Goal: Task Accomplishment & Management: Complete application form

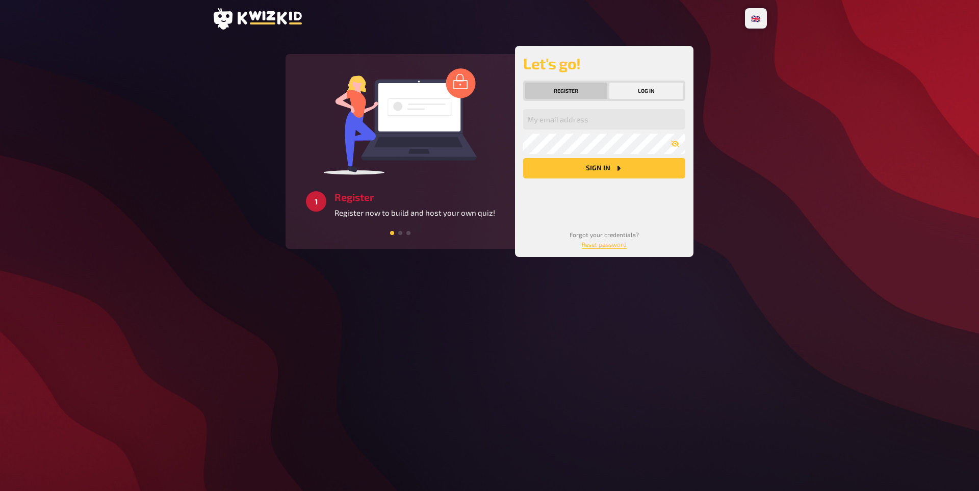
click at [569, 93] on button "Register" at bounding box center [566, 91] width 82 height 16
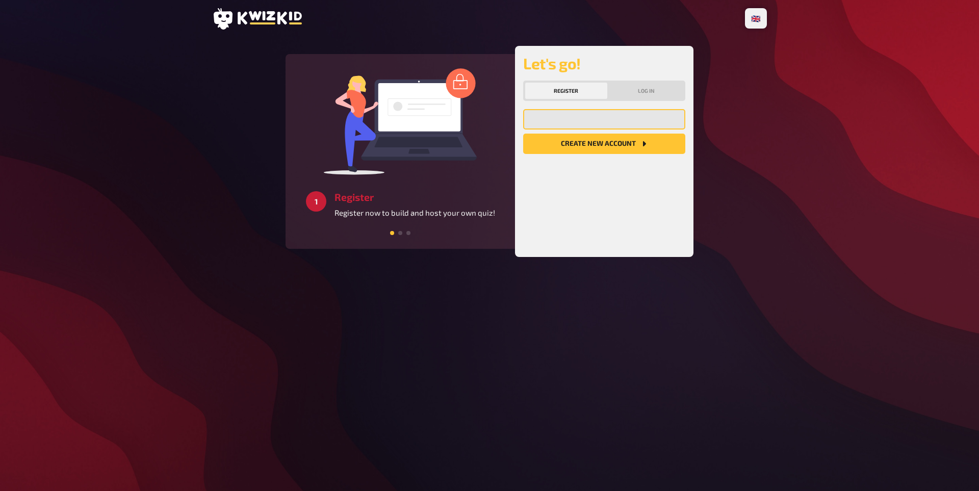
click at [558, 121] on input "email" at bounding box center [604, 119] width 162 height 20
type input "[EMAIL_ADDRESS][DOMAIN_NAME]"
click at [607, 145] on button "Create new account" at bounding box center [604, 144] width 162 height 20
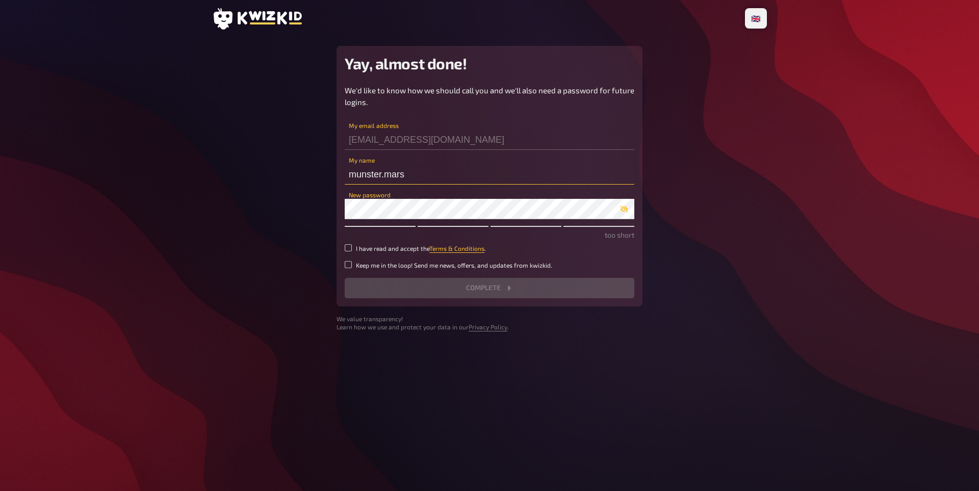
click at [425, 168] on input "munster.mars" at bounding box center [490, 174] width 290 height 20
type input "Mars Münster"
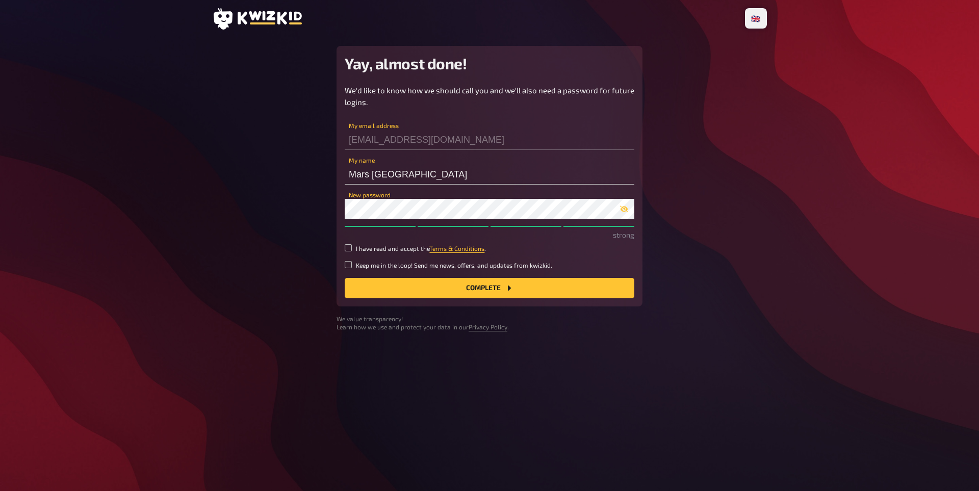
click at [378, 249] on small "I have read and accept the Terms & Conditions ." at bounding box center [421, 248] width 130 height 9
click at [352, 249] on input "I have read and accept the Terms & Conditions ." at bounding box center [348, 247] width 7 height 7
checkbox input "true"
click at [355, 294] on button "Complete" at bounding box center [490, 288] width 290 height 20
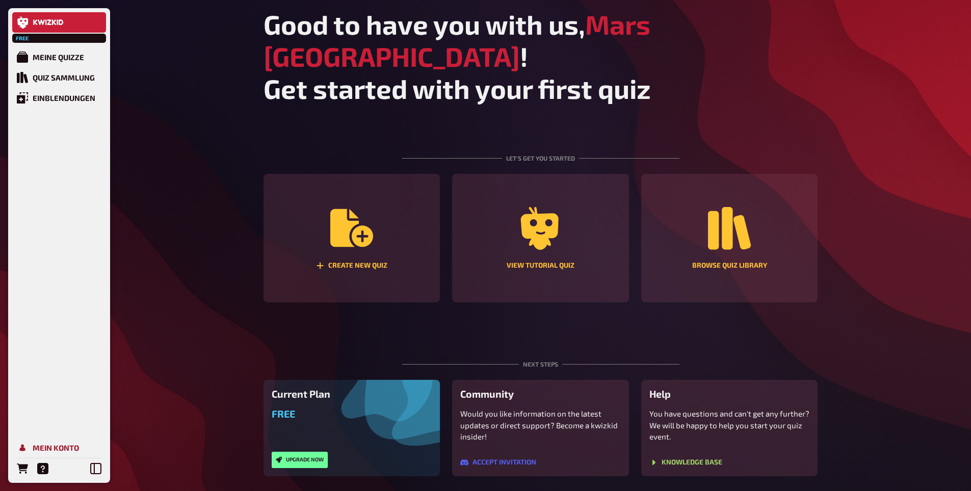
click at [58, 445] on div "Mein Konto" at bounding box center [56, 447] width 46 height 9
